Goal: Task Accomplishment & Management: Complete application form

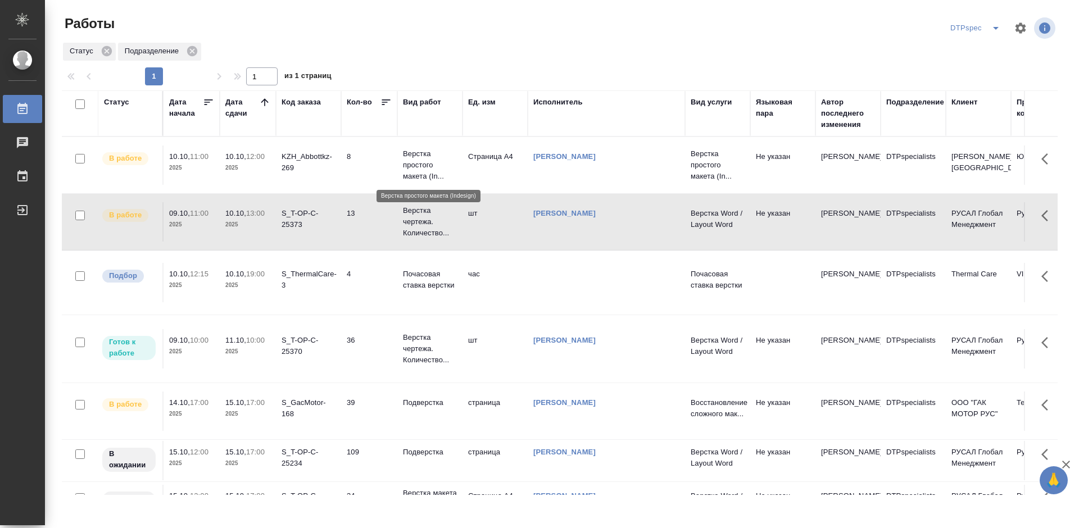
click at [418, 160] on p "Верстка простого макета (In..." at bounding box center [430, 165] width 54 height 34
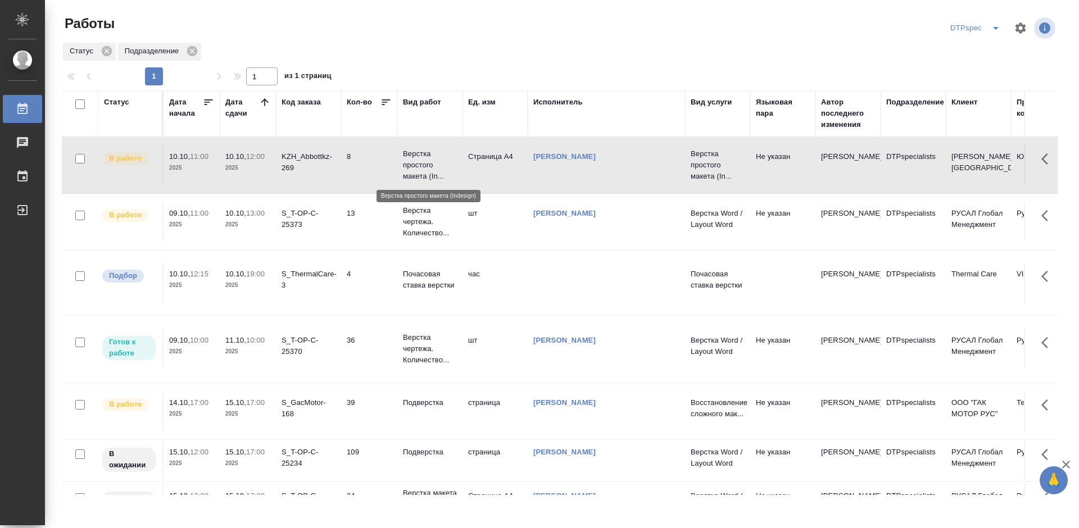
click at [418, 160] on p "Верстка простого макета (In..." at bounding box center [430, 165] width 54 height 34
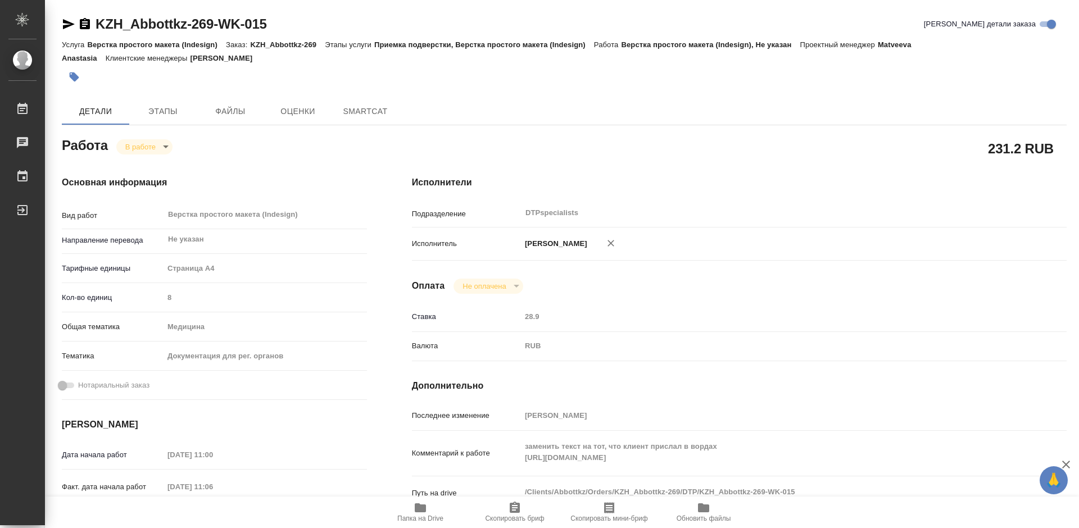
type textarea "x"
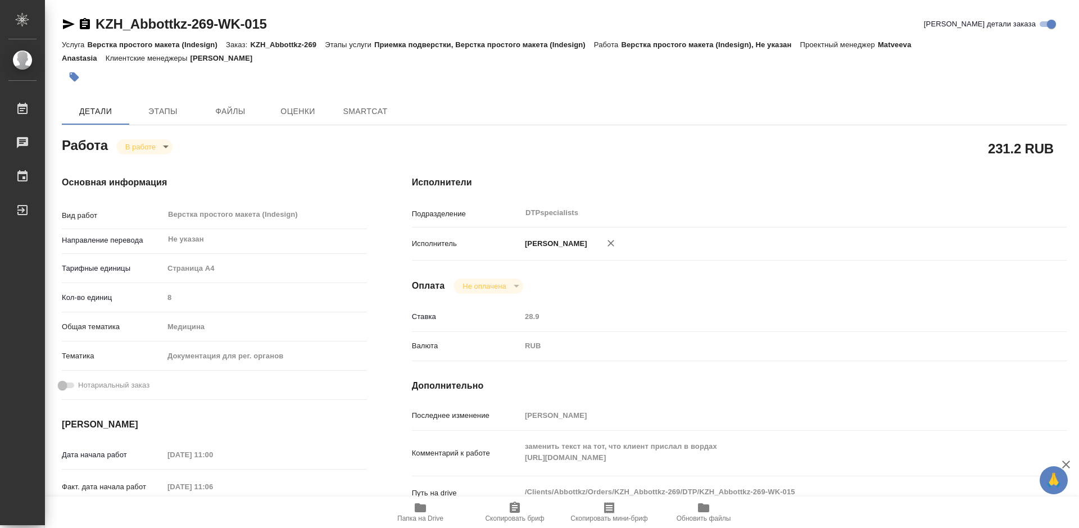
type textarea "x"
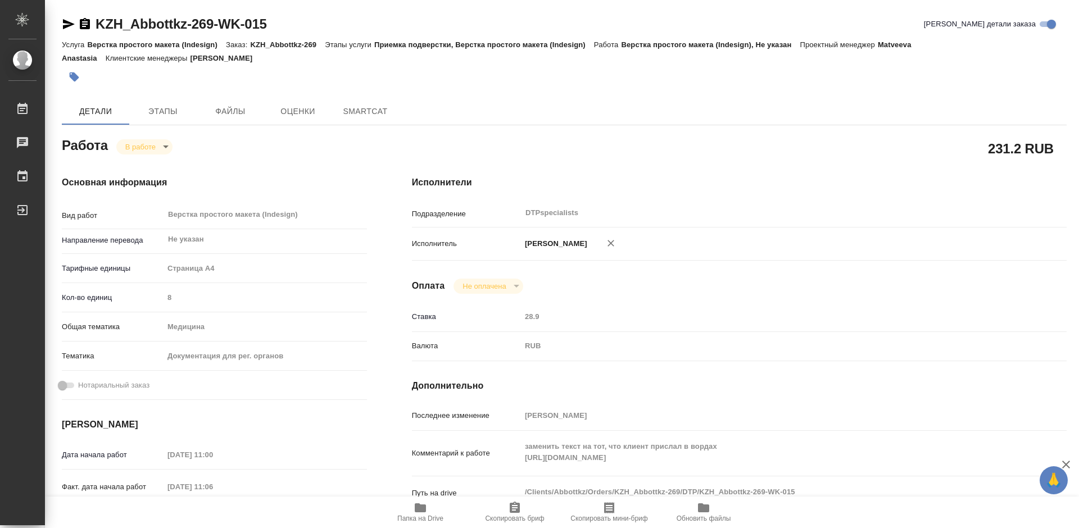
type textarea "x"
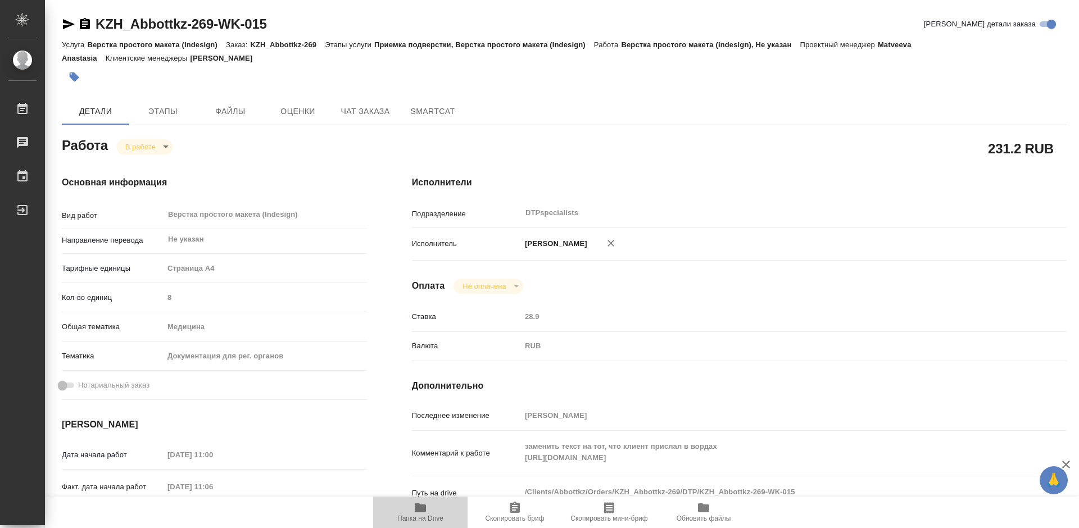
click at [420, 510] on icon "button" at bounding box center [420, 508] width 11 height 9
type textarea "x"
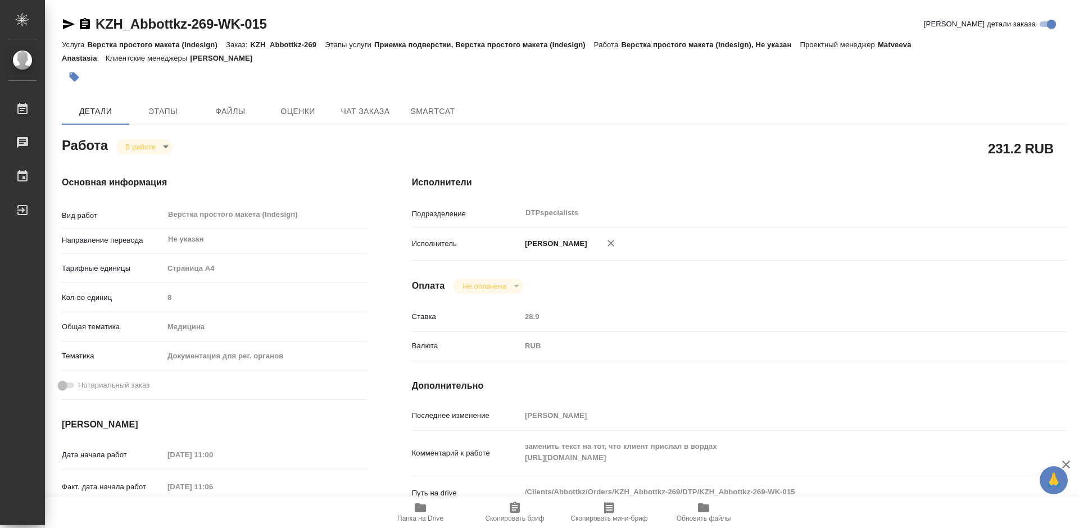
type textarea "x"
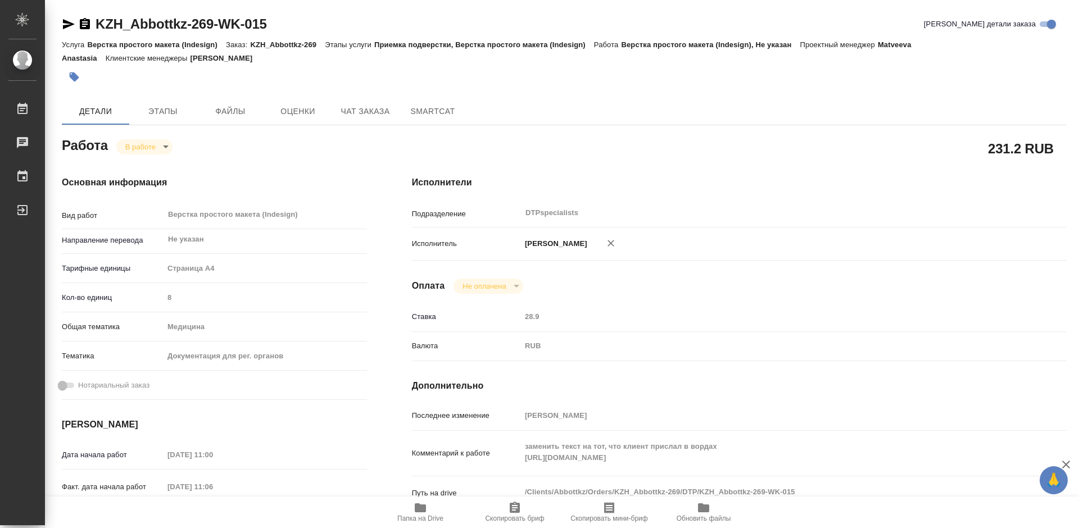
type textarea "x"
click at [140, 147] on body "🙏 .cls-1 fill:#fff; AWATERA Работы 0 Чаты График Выйти KZH_Abbottkz-269-WK-015 …" at bounding box center [539, 264] width 1079 height 528
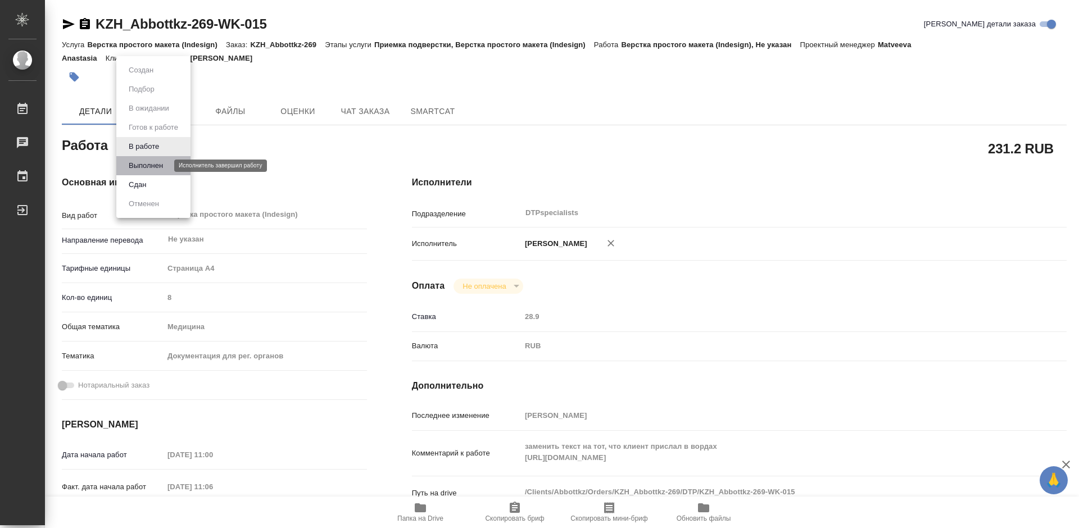
click at [149, 163] on button "Выполнен" at bounding box center [145, 166] width 41 height 12
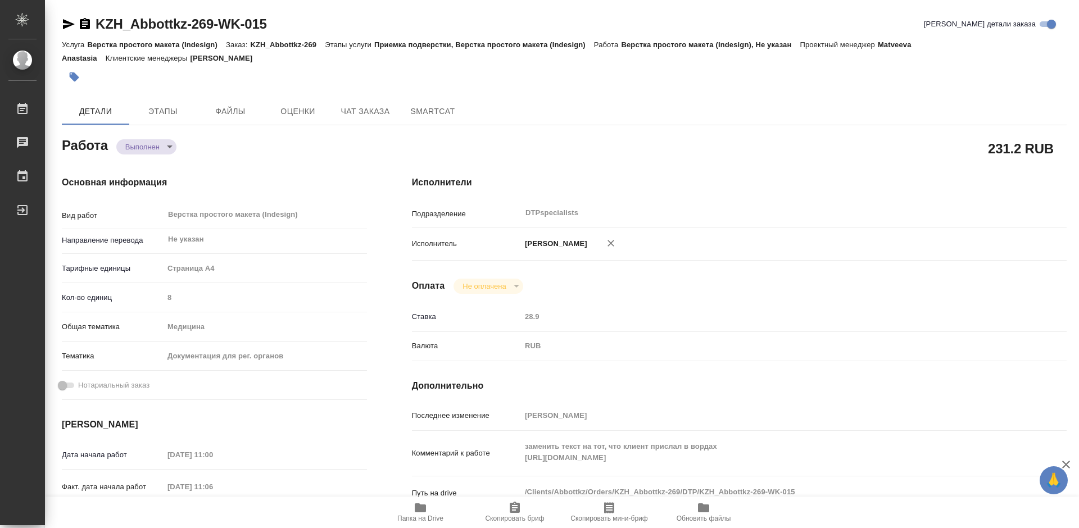
type textarea "x"
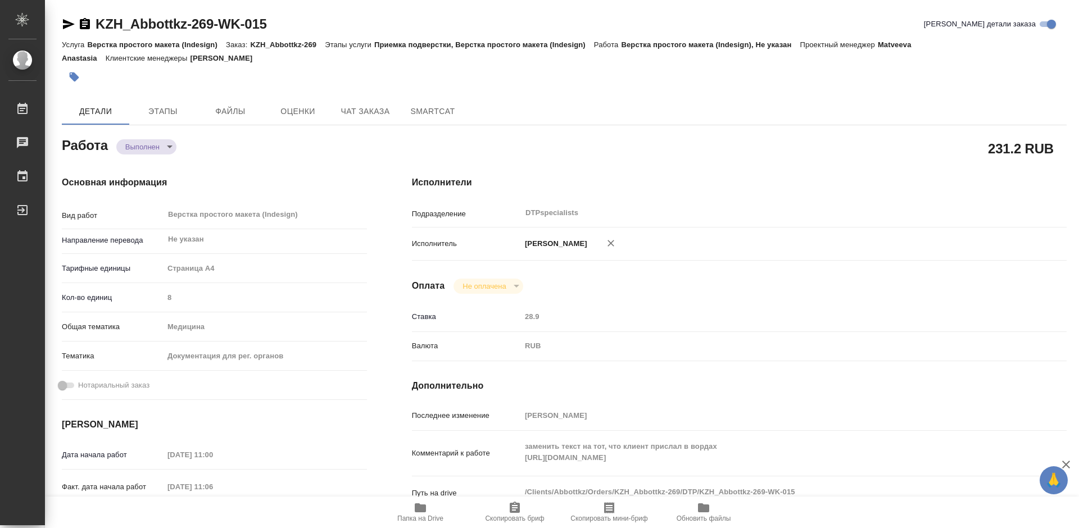
type textarea "x"
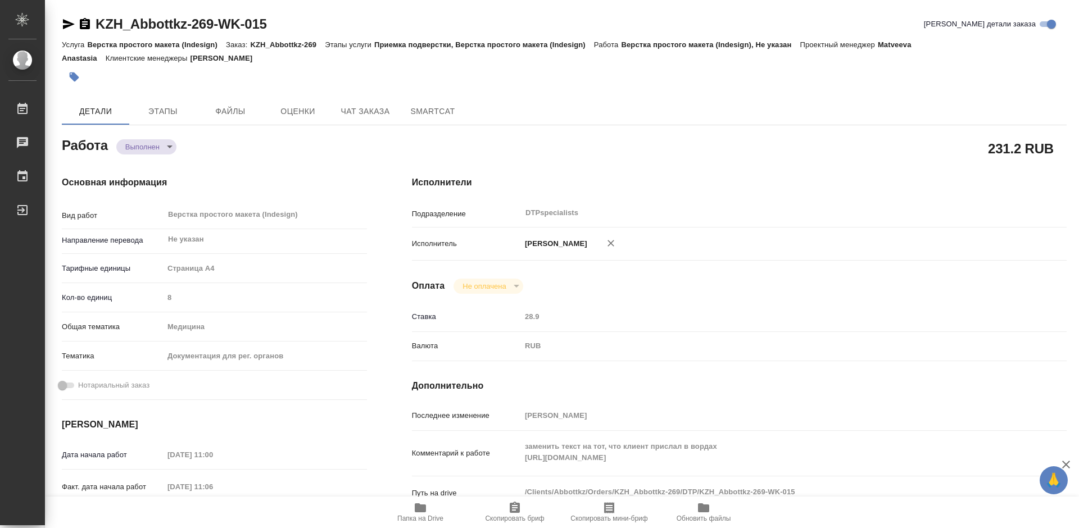
type textarea "x"
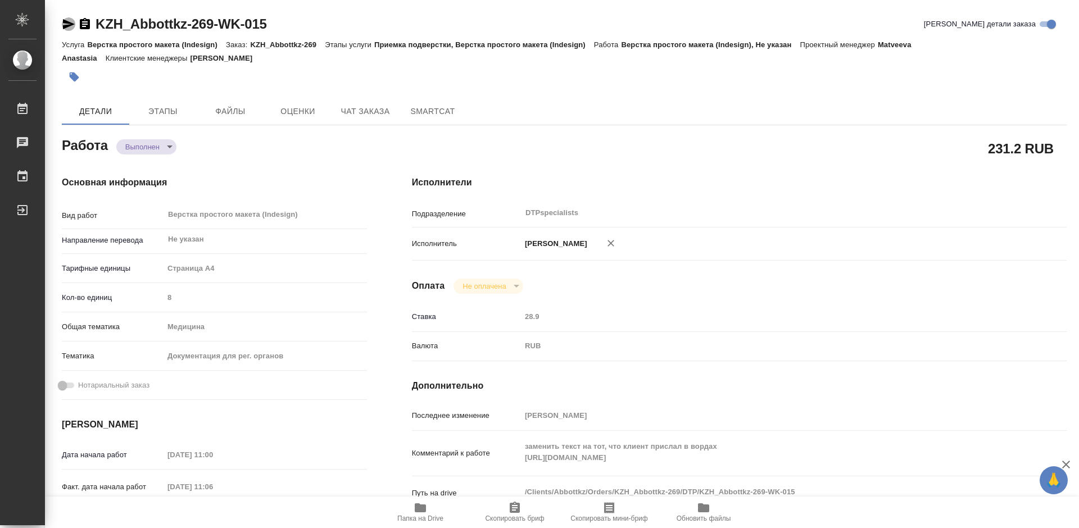
click at [65, 22] on icon "button" at bounding box center [69, 24] width 12 height 10
